Goal: Navigation & Orientation: Understand site structure

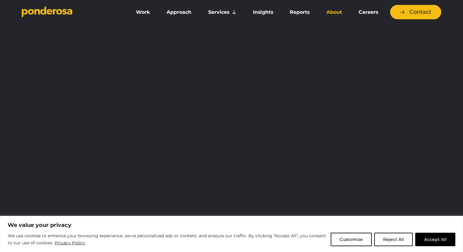
click at [334, 12] on link "About" at bounding box center [334, 12] width 30 height 13
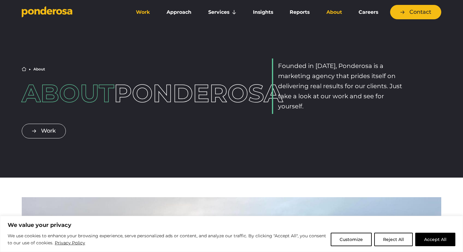
click at [143, 13] on link "Work" at bounding box center [143, 12] width 28 height 13
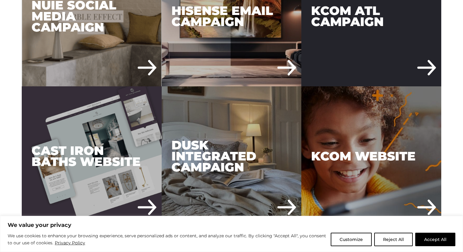
scroll to position [544, 0]
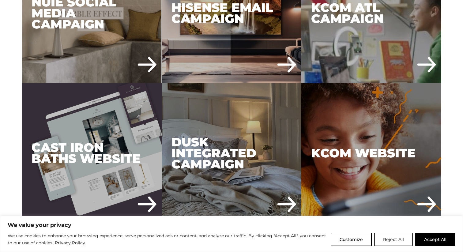
click at [390, 235] on button "Reject All" at bounding box center [393, 239] width 39 height 13
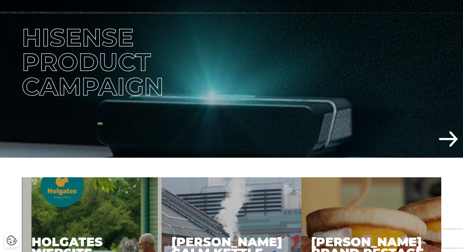
scroll to position [180, 0]
